Goal: Navigation & Orientation: Find specific page/section

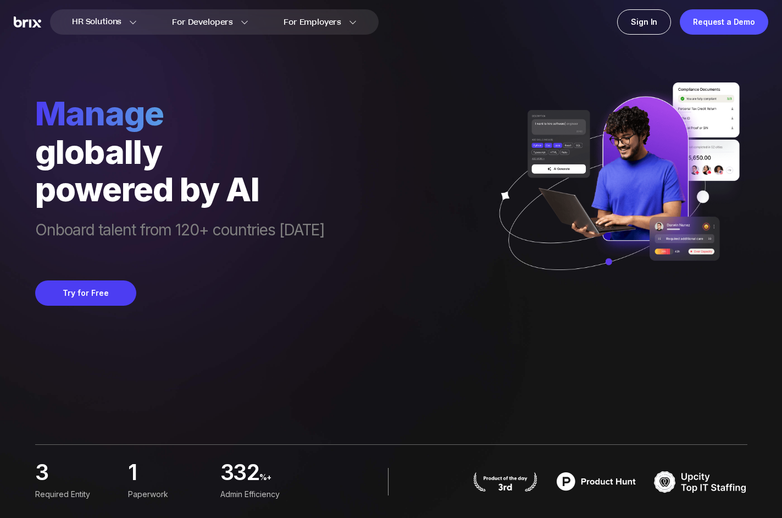
click at [24, 22] on img at bounding box center [27, 22] width 27 height 12
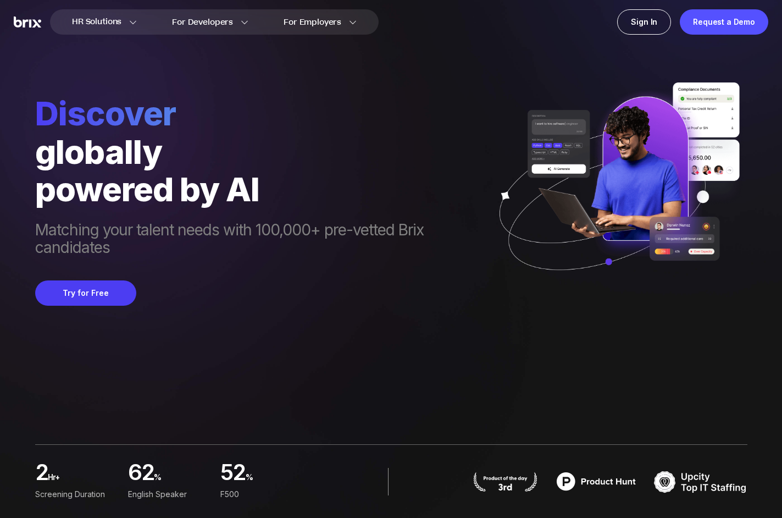
click at [24, 22] on img at bounding box center [27, 22] width 27 height 12
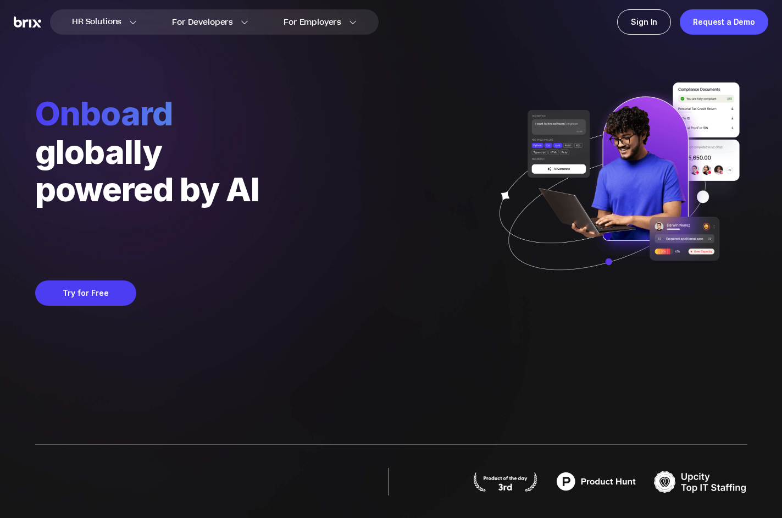
click at [31, 21] on img at bounding box center [27, 22] width 27 height 12
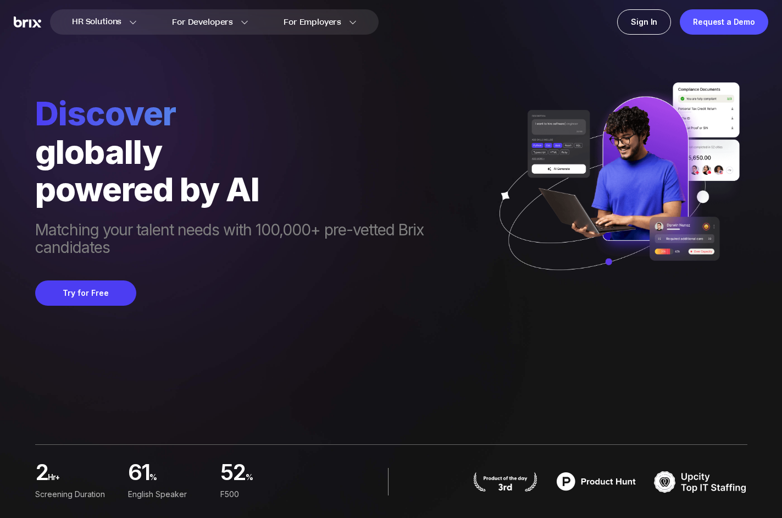
click at [31, 21] on img at bounding box center [27, 22] width 27 height 12
drag, startPoint x: 31, startPoint y: 20, endPoint x: 35, endPoint y: 74, distance: 53.9
click at [35, 75] on div "HR Solutions HR Solutions Recruiter HR Assistant Global Talent Network Onboardi…" at bounding box center [390, 259] width 729 height 518
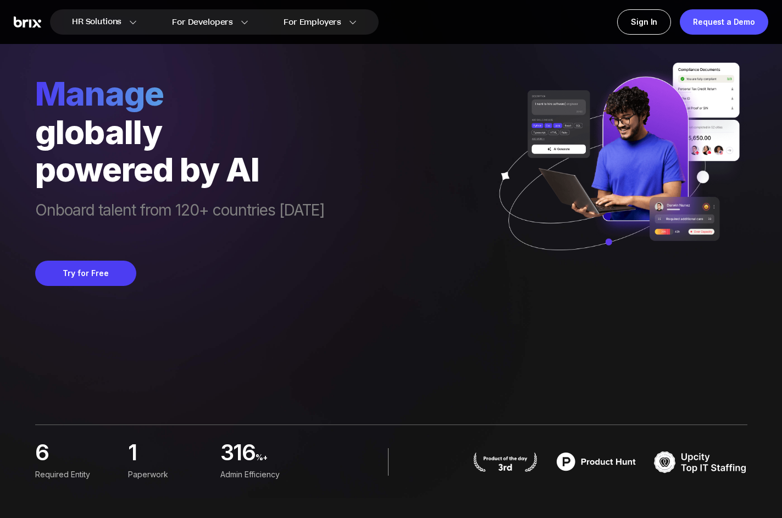
scroll to position [15, 0]
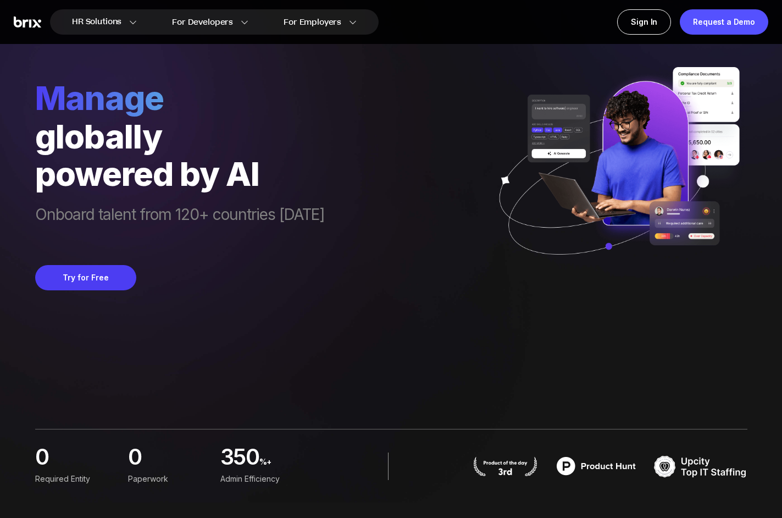
drag, startPoint x: 28, startPoint y: 20, endPoint x: 427, endPoint y: 20, distance: 399.4
